Goal: Task Accomplishment & Management: Manage account settings

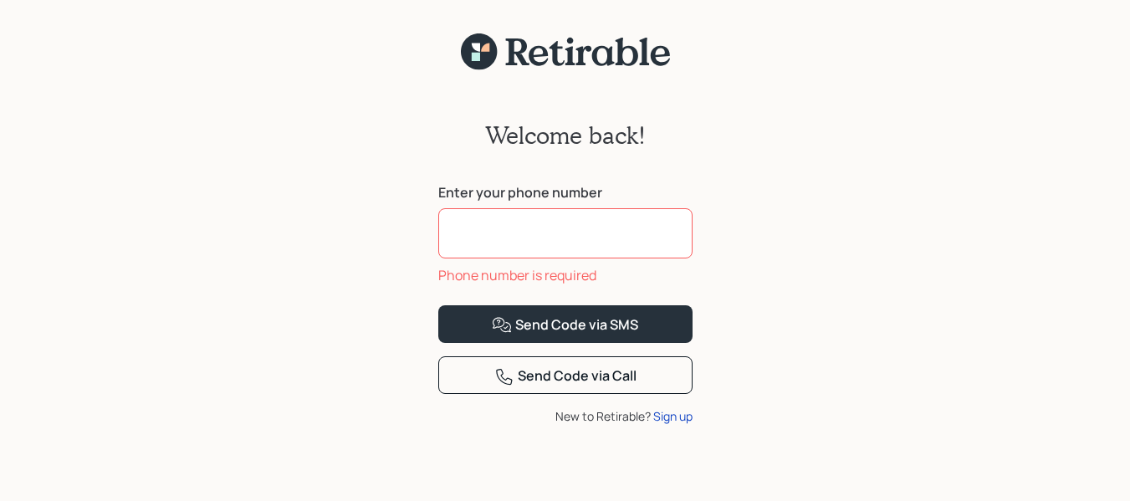
drag, startPoint x: 495, startPoint y: 238, endPoint x: 510, endPoint y: 230, distance: 16.8
click at [510, 230] on div "Welcome back! Enter your phone number Phone number is required Send Code via SM…" at bounding box center [565, 296] width 1130 height 451
click at [510, 230] on input at bounding box center [565, 233] width 254 height 50
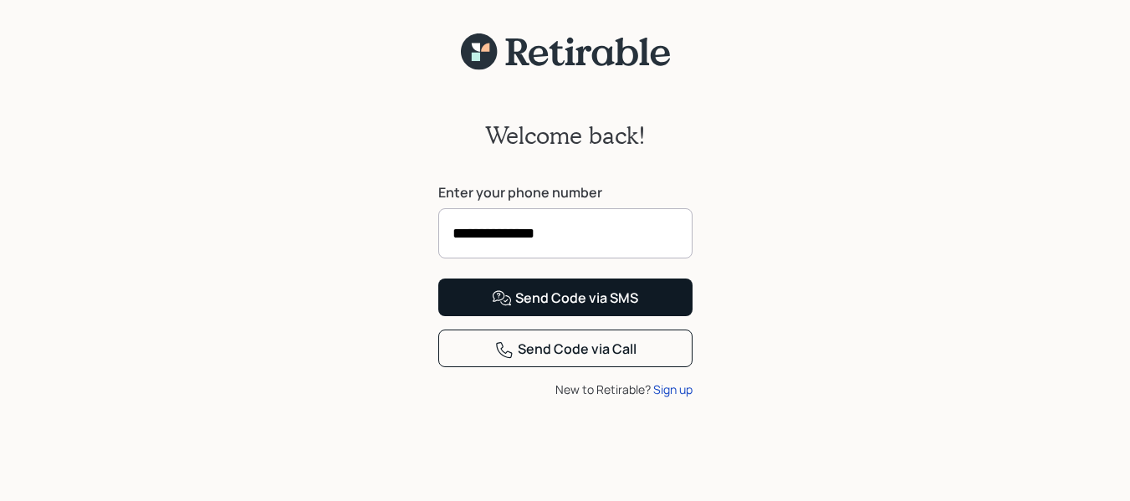
type input "**********"
click at [565, 309] on div "Send Code via SMS" at bounding box center [565, 299] width 146 height 20
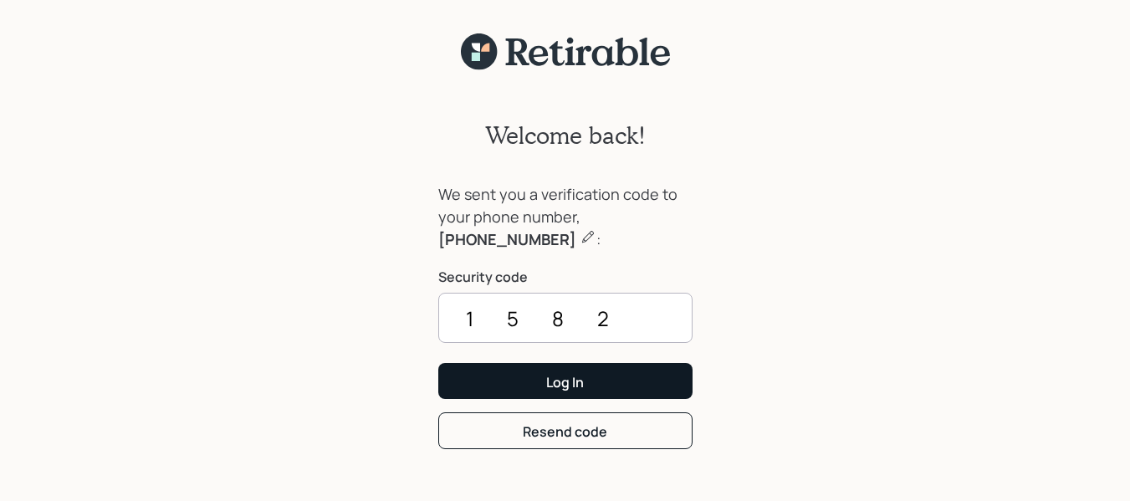
type input "1582"
click at [579, 380] on div "Log In" at bounding box center [565, 382] width 38 height 18
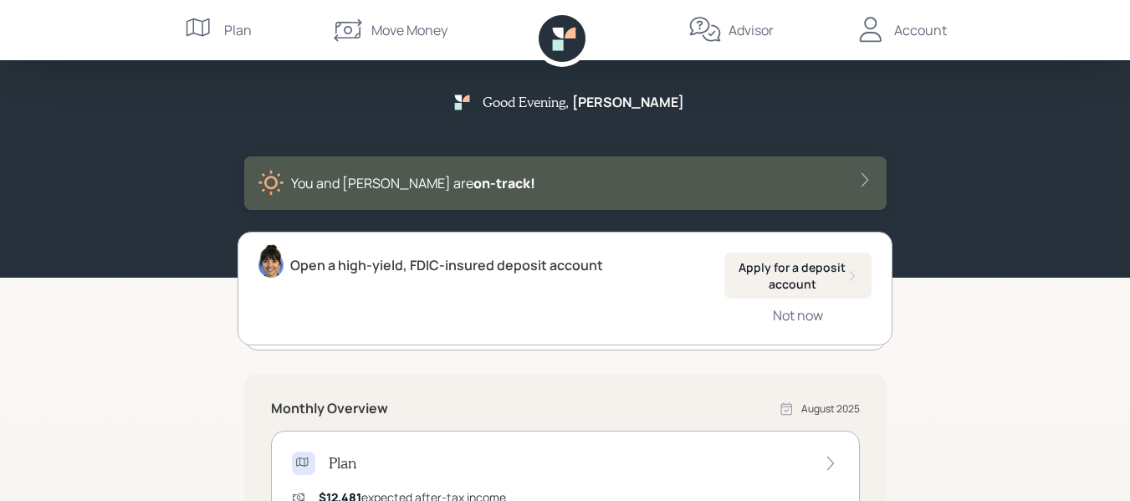
click at [867, 180] on icon at bounding box center [864, 180] width 7 height 14
